Goal: Task Accomplishment & Management: Manage account settings

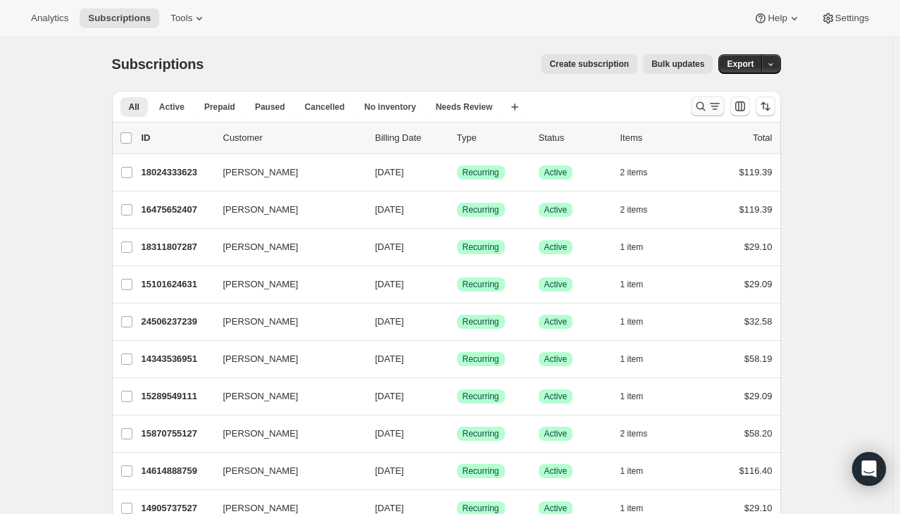
click at [701, 103] on icon "Search and filter results" at bounding box center [700, 106] width 14 height 14
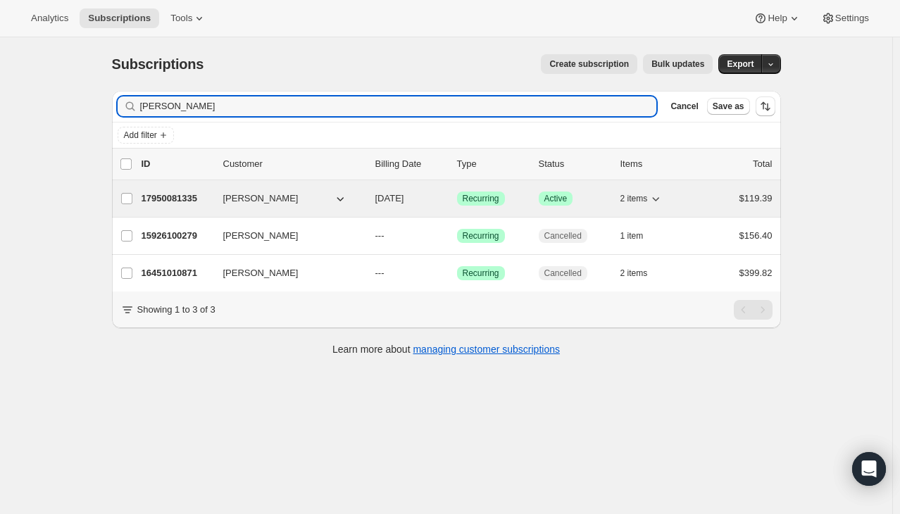
type input "[PERSON_NAME]"
click at [188, 199] on p "17950081335" at bounding box center [176, 198] width 70 height 14
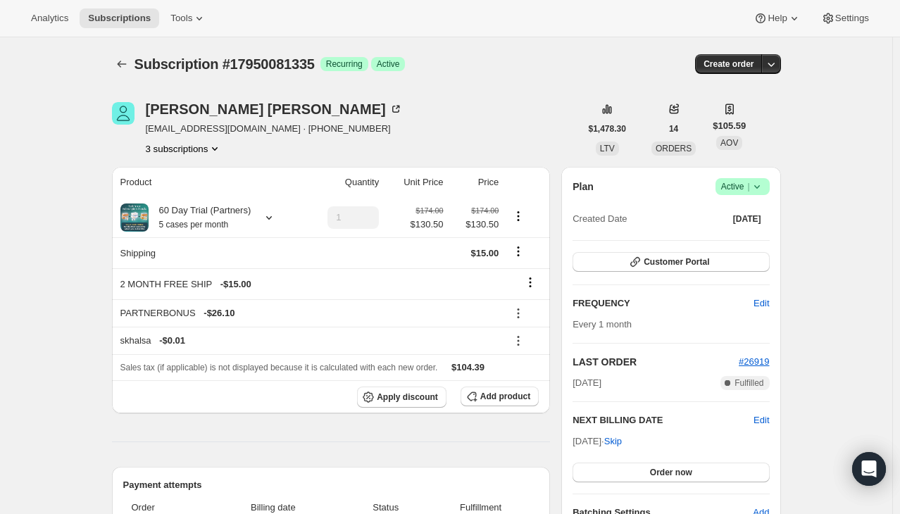
drag, startPoint x: 679, startPoint y: 467, endPoint x: 826, endPoint y: 89, distance: 406.2
click at [622, 438] on span "Skip" at bounding box center [613, 441] width 18 height 14
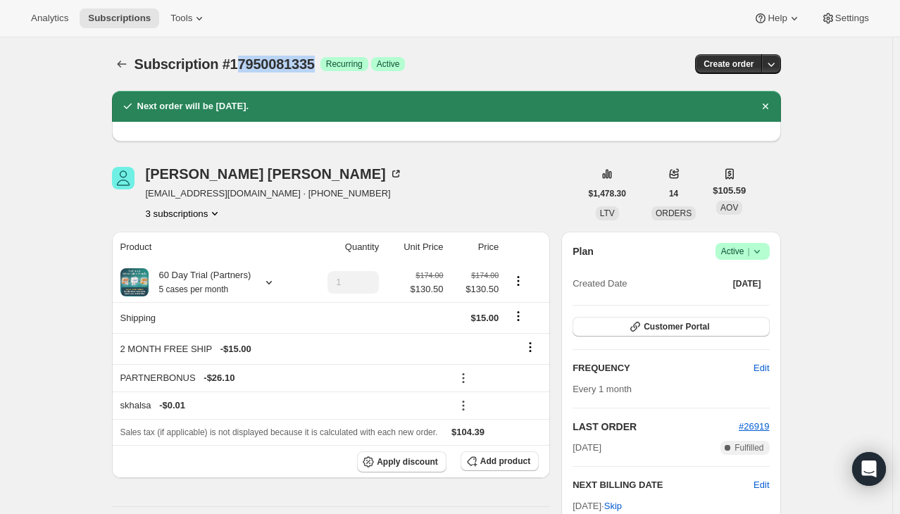
drag, startPoint x: 317, startPoint y: 66, endPoint x: 236, endPoint y: 61, distance: 81.8
click at [236, 61] on span "Subscription #17950081335" at bounding box center [224, 63] width 180 height 15
click at [235, 63] on span "Subscription #17950081335" at bounding box center [224, 63] width 180 height 15
drag, startPoint x: 318, startPoint y: 63, endPoint x: 234, endPoint y: 56, distance: 84.1
click at [234, 56] on div "Subscription #17950081335 Success Recurring Success Active" at bounding box center [338, 64] width 408 height 20
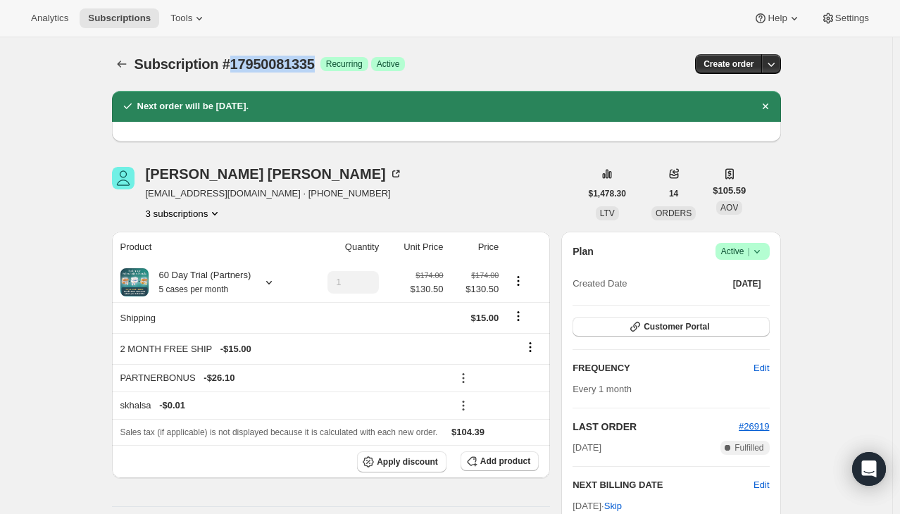
copy span "17950081335"
